Goal: Book appointment/travel/reservation

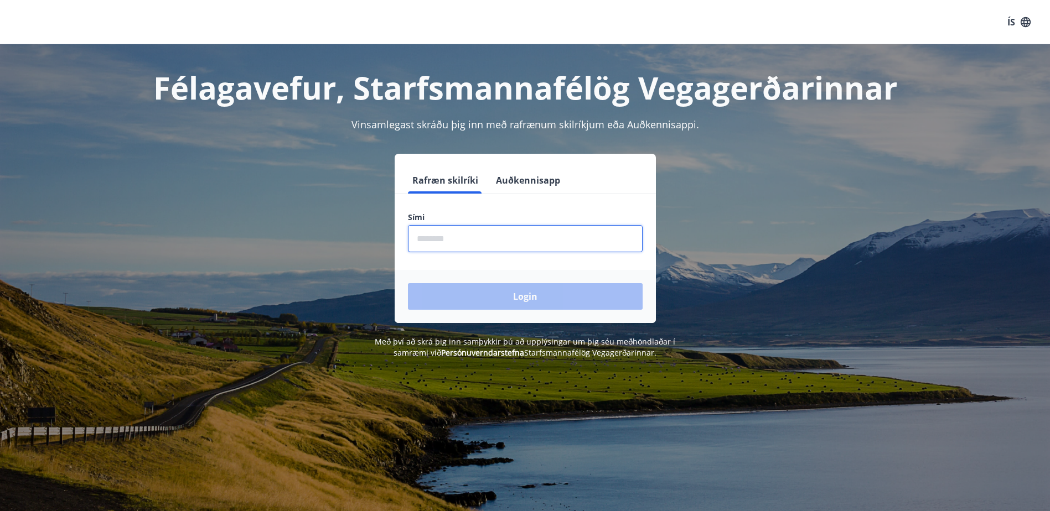
click at [465, 240] on input "phone" at bounding box center [525, 238] width 235 height 27
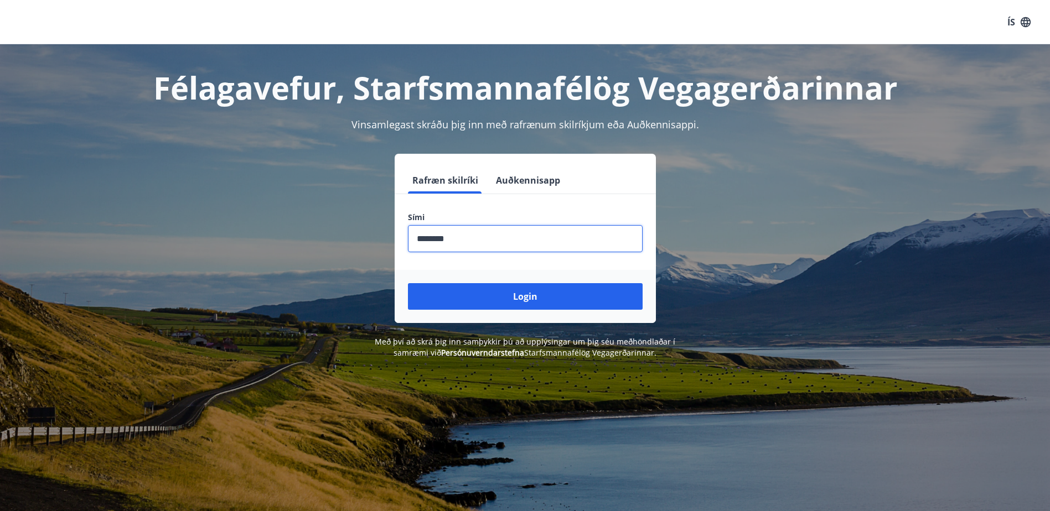
type input "********"
click at [408, 283] on button "Login" at bounding box center [525, 296] width 235 height 27
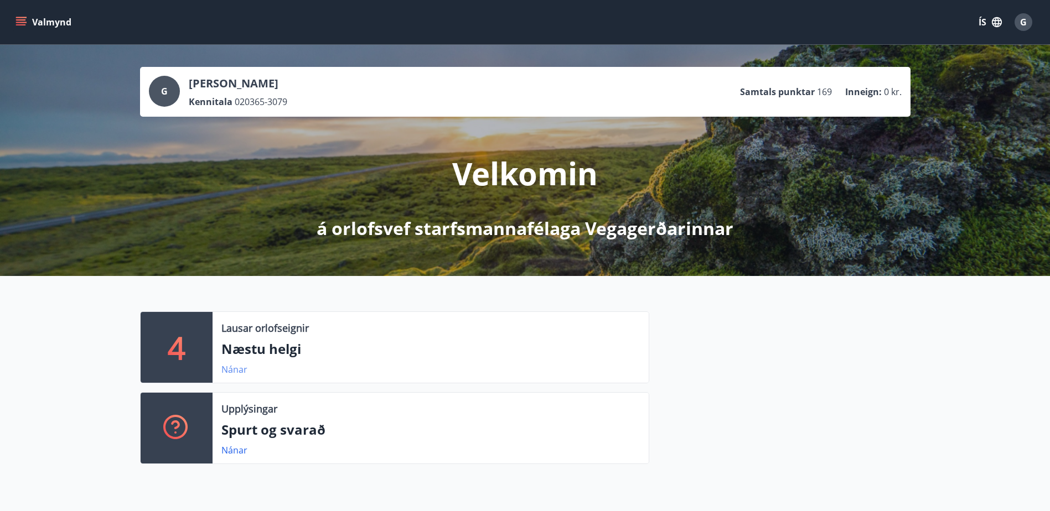
click at [236, 369] on link "Nánar" at bounding box center [234, 370] width 26 height 12
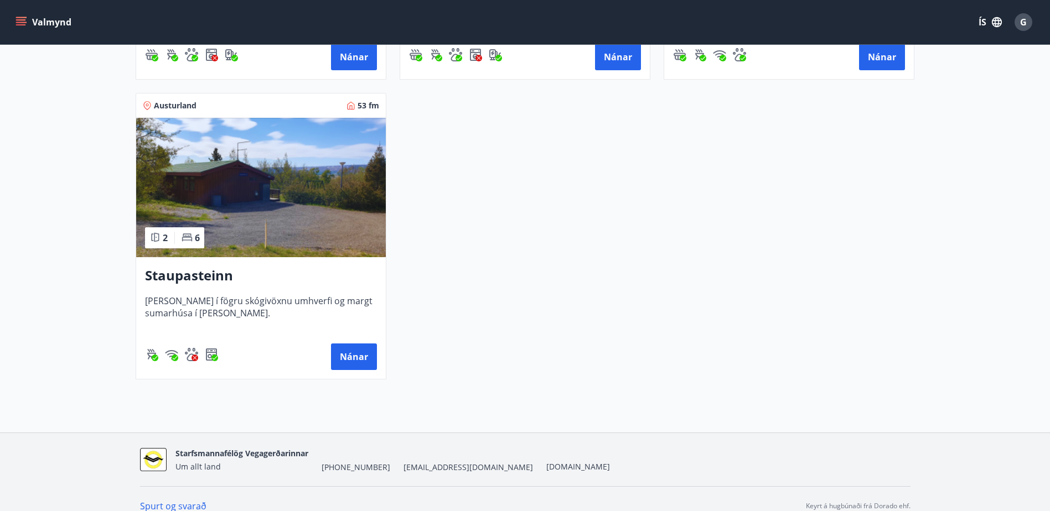
scroll to position [498, 0]
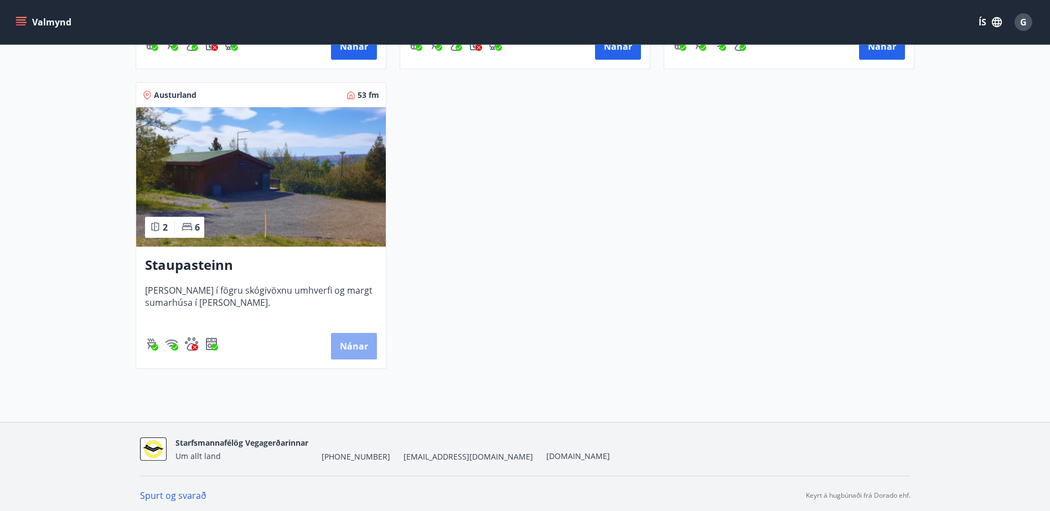
click at [350, 343] on button "Nánar" at bounding box center [354, 346] width 46 height 27
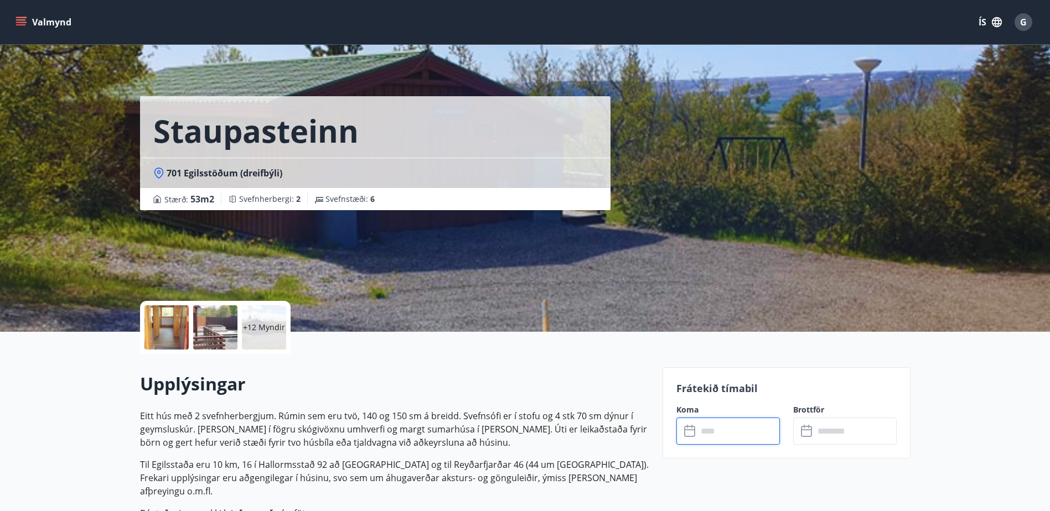
click at [749, 434] on input "text" at bounding box center [738, 431] width 82 height 27
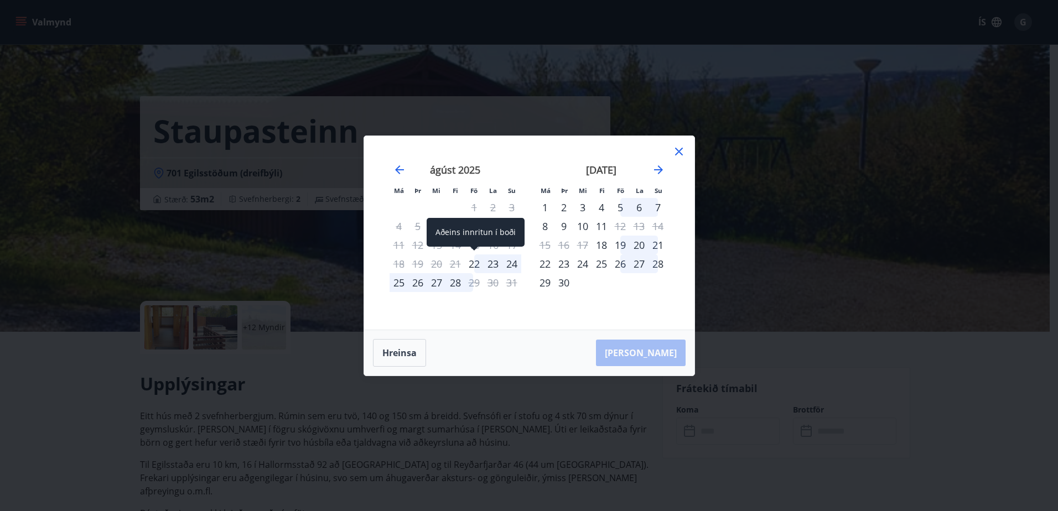
click at [473, 262] on div "22" at bounding box center [474, 264] width 19 height 19
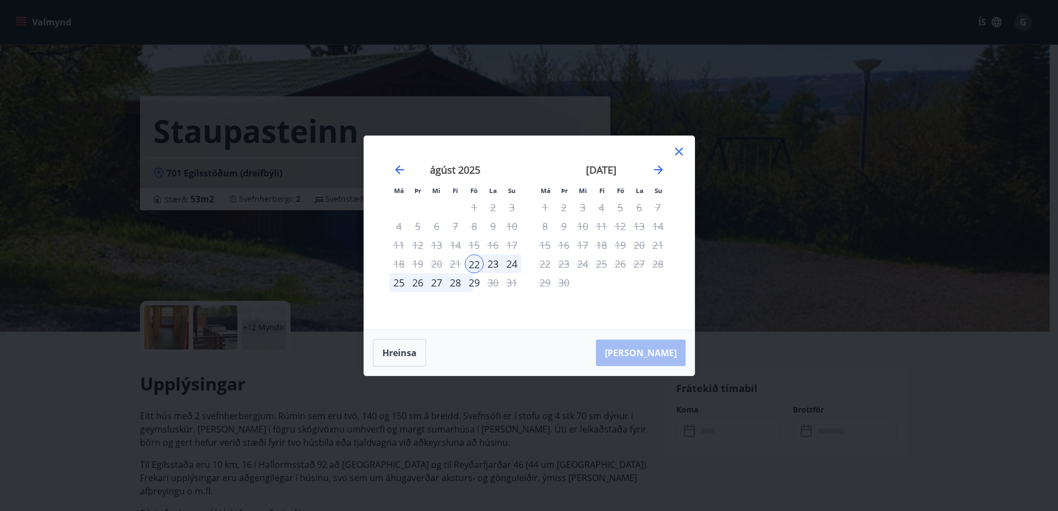
click at [653, 356] on div "Hreinsa Taka Frá" at bounding box center [529, 352] width 330 height 45
click at [402, 282] on div "25" at bounding box center [399, 282] width 19 height 19
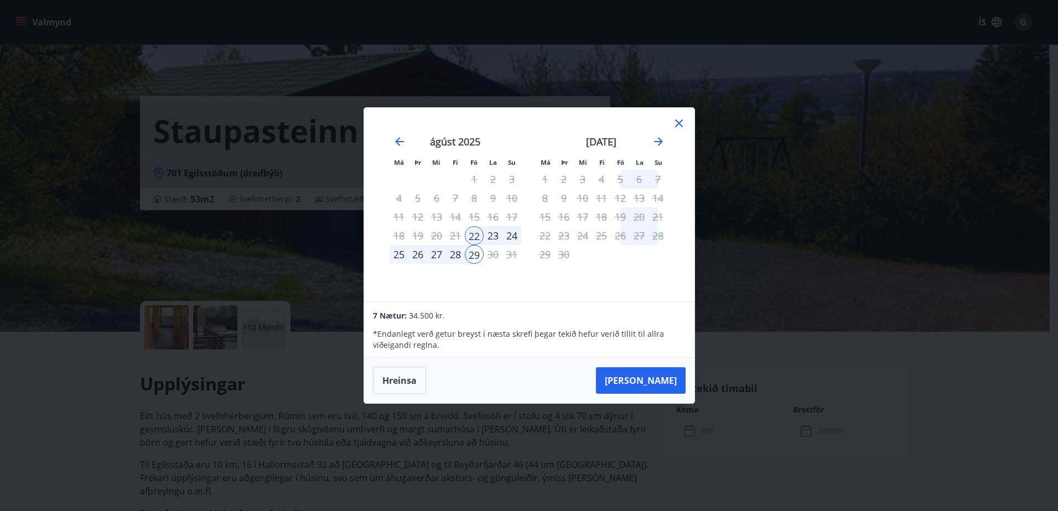
click at [678, 122] on icon at bounding box center [678, 123] width 13 height 13
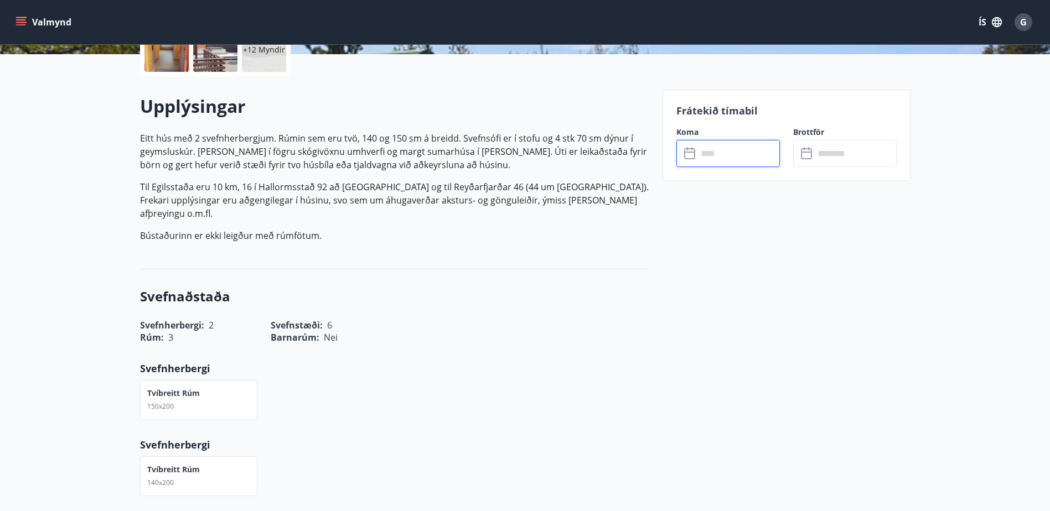
scroll to position [221, 0]
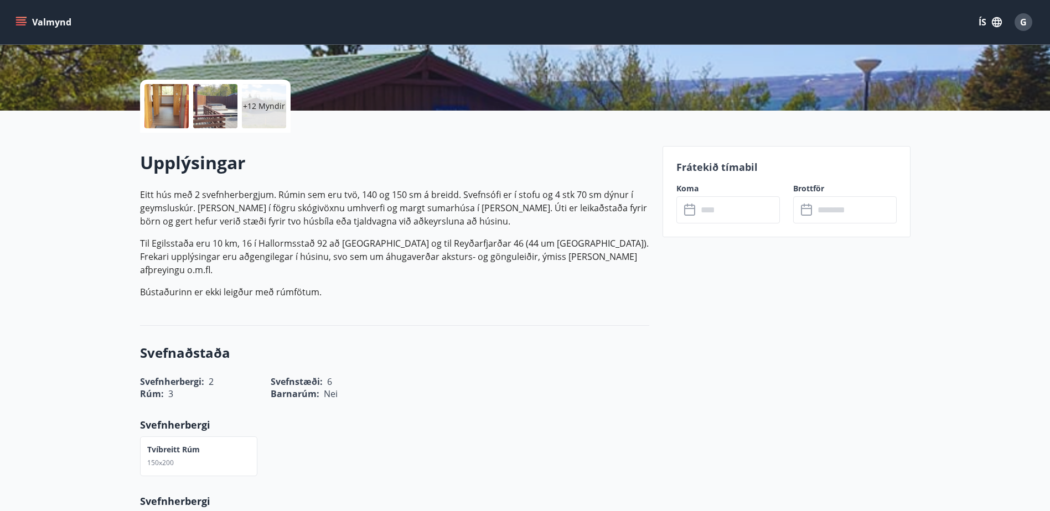
click at [690, 210] on icon at bounding box center [690, 210] width 13 height 13
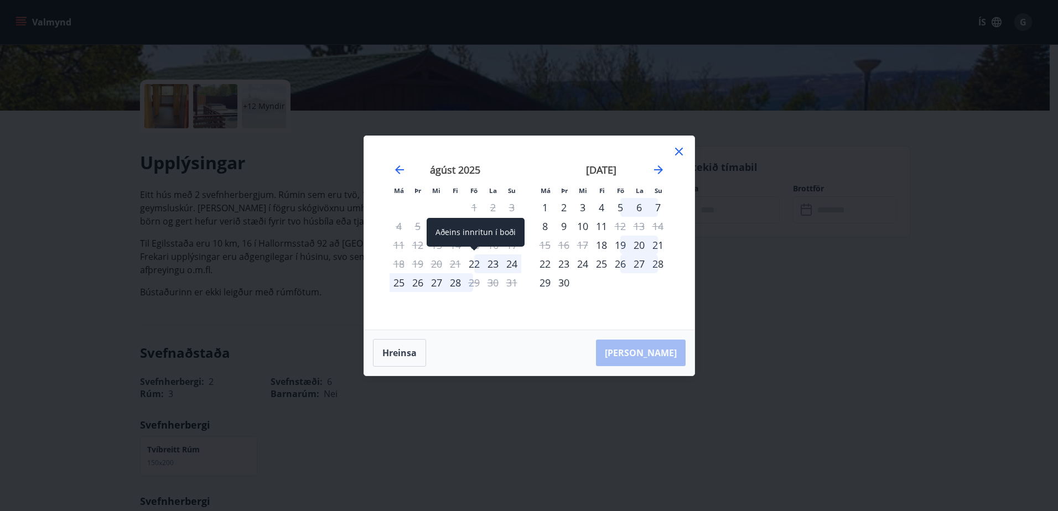
click at [474, 262] on div "22" at bounding box center [474, 264] width 19 height 19
click at [668, 354] on div "Hreinsa Taka Frá" at bounding box center [529, 352] width 330 height 45
click at [676, 154] on icon at bounding box center [679, 152] width 8 height 8
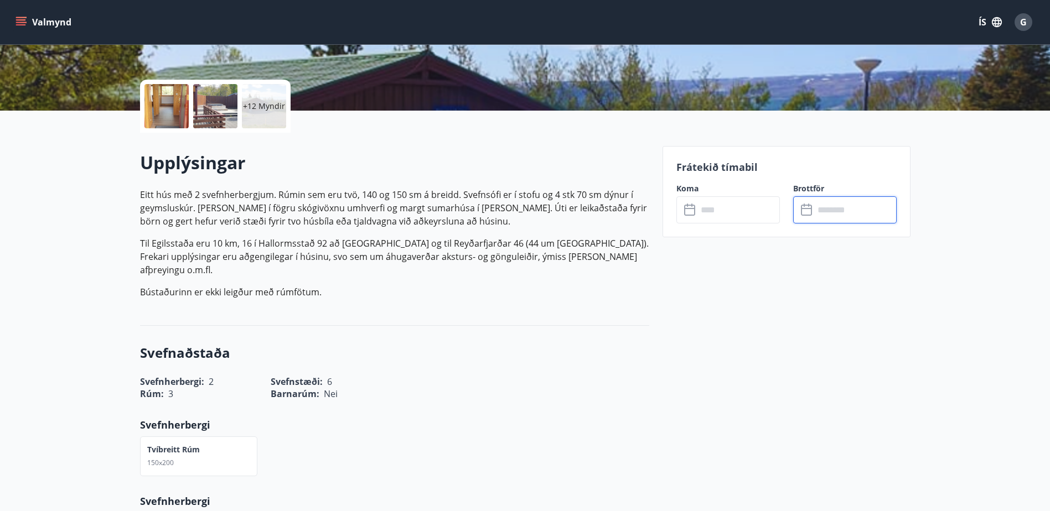
click at [823, 210] on input "text" at bounding box center [855, 209] width 82 height 27
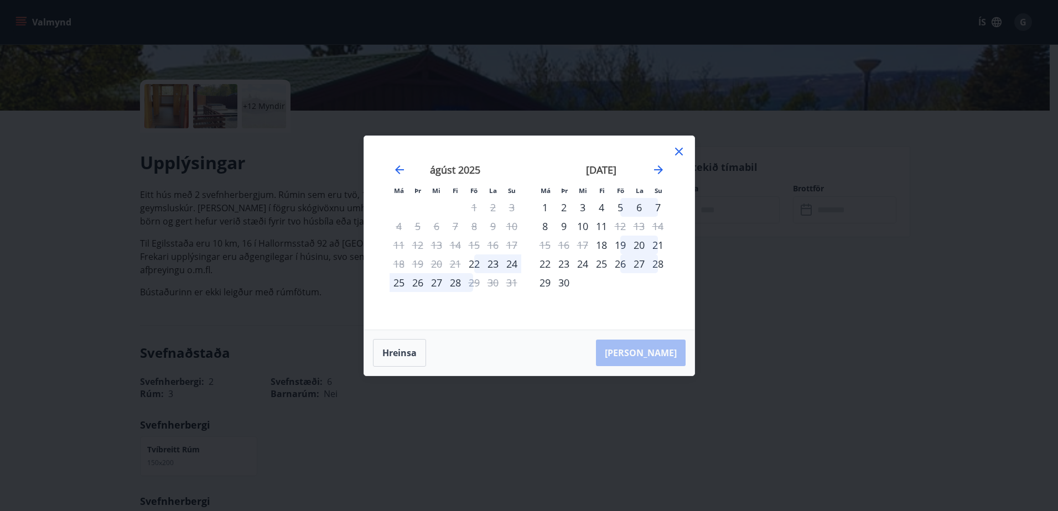
click at [402, 281] on div "25" at bounding box center [399, 282] width 19 height 19
click at [677, 147] on icon at bounding box center [678, 151] width 13 height 13
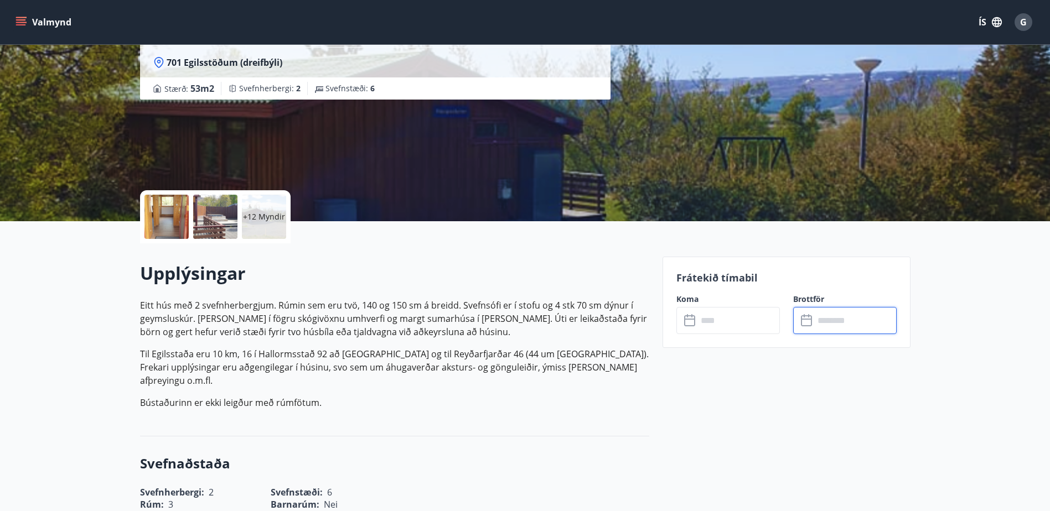
scroll to position [0, 0]
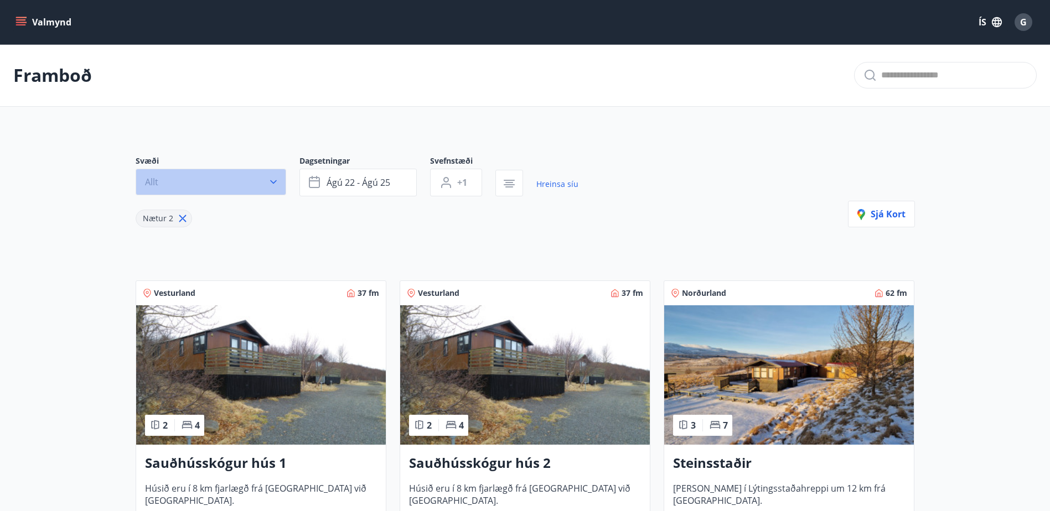
click at [276, 180] on icon "button" at bounding box center [273, 182] width 7 height 4
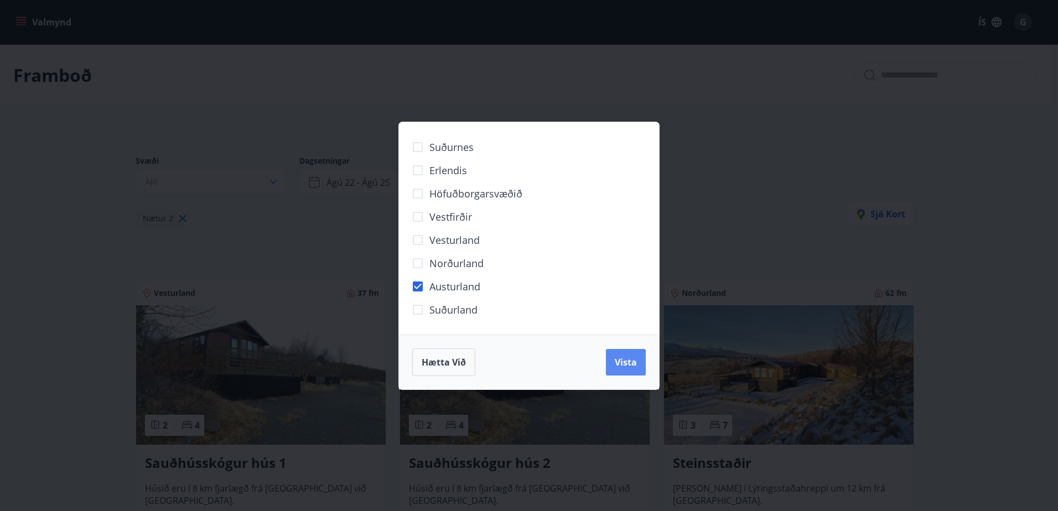
click at [623, 365] on span "Vista" at bounding box center [626, 362] width 22 height 12
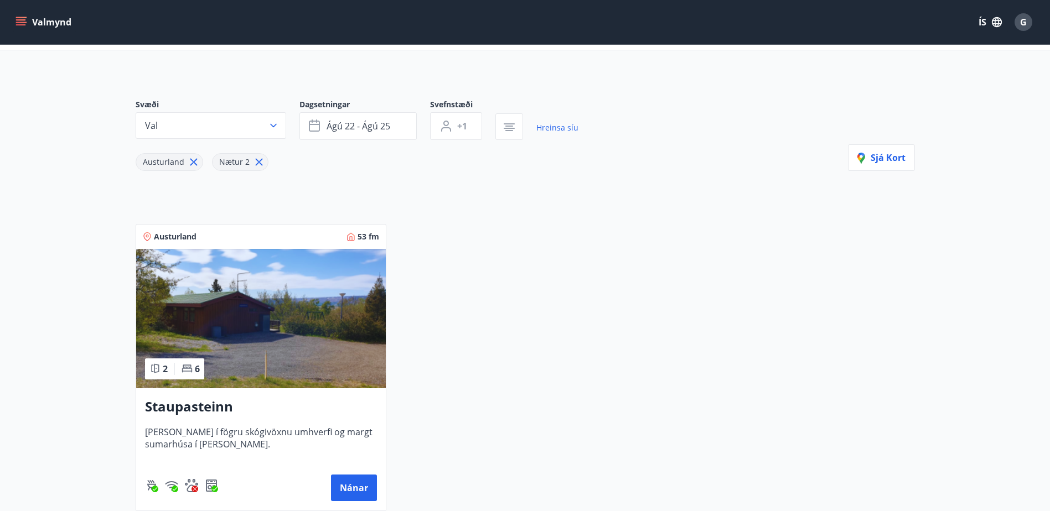
scroll to position [55, 0]
click at [235, 160] on span "Nætur 2" at bounding box center [234, 163] width 30 height 11
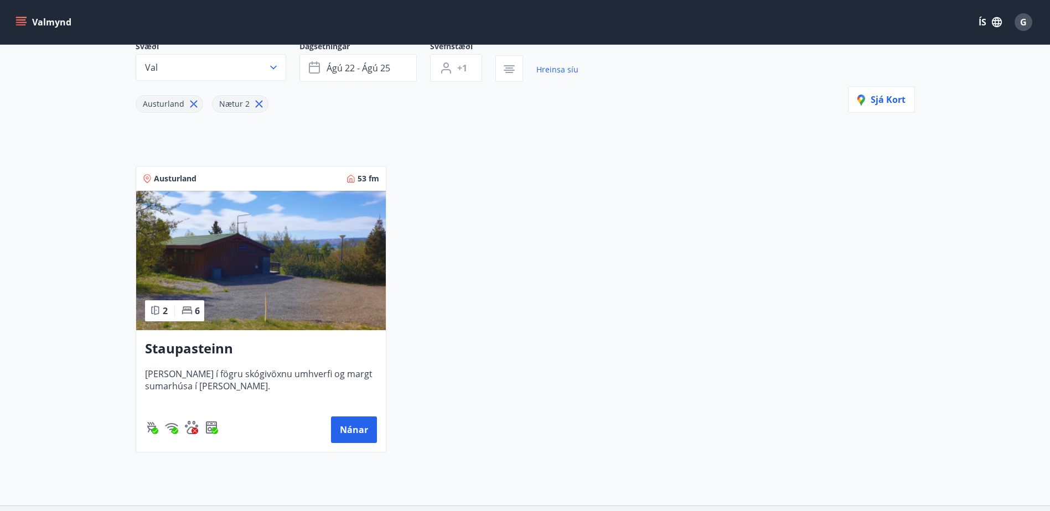
scroll to position [91, 0]
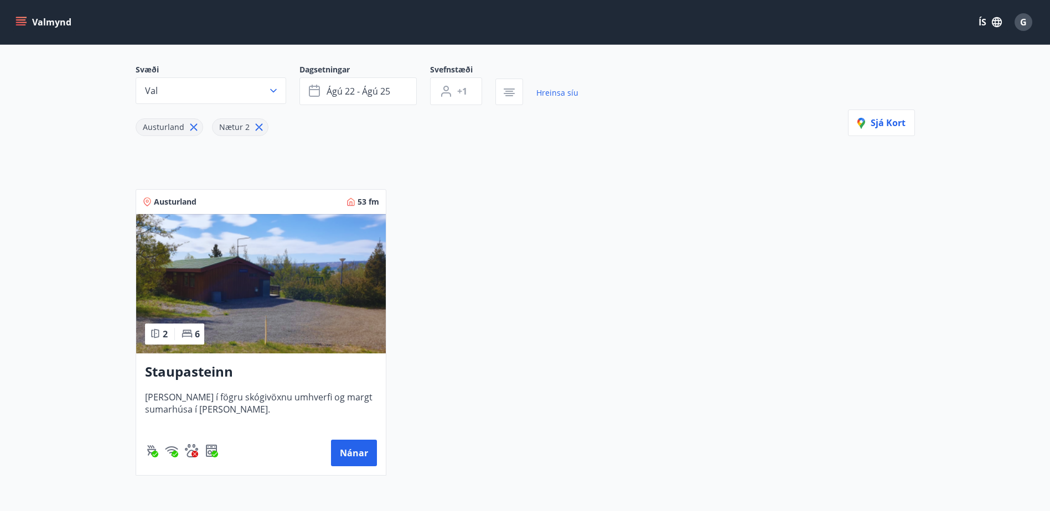
click at [246, 284] on img at bounding box center [261, 283] width 250 height 139
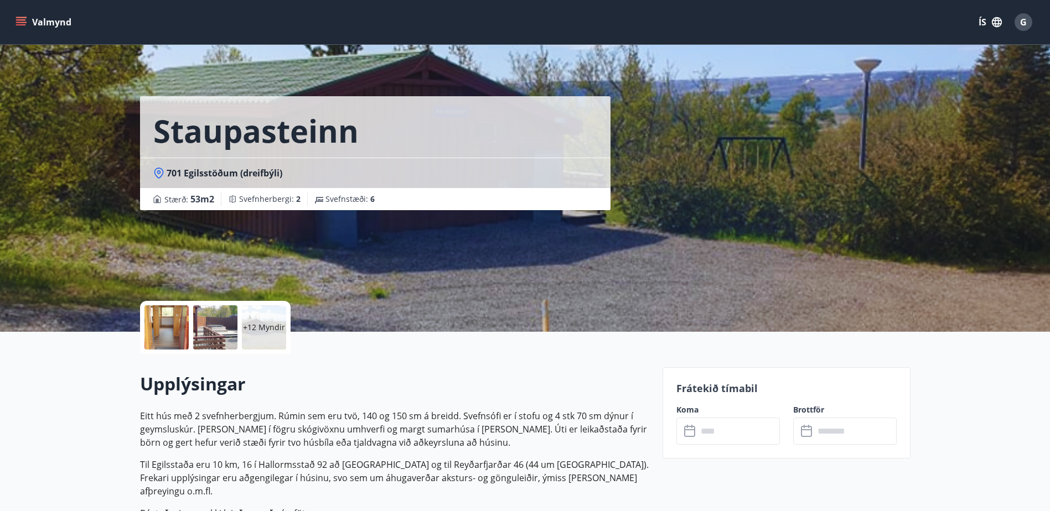
click at [22, 19] on icon "menu" at bounding box center [21, 19] width 10 height 1
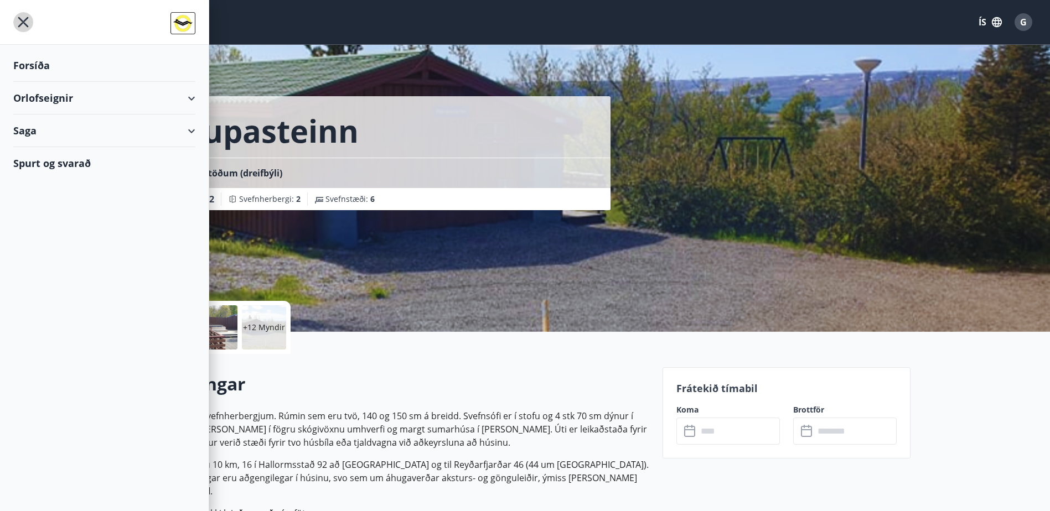
click at [24, 22] on icon "menu" at bounding box center [23, 22] width 20 height 20
